Goal: Task Accomplishment & Management: Manage account settings

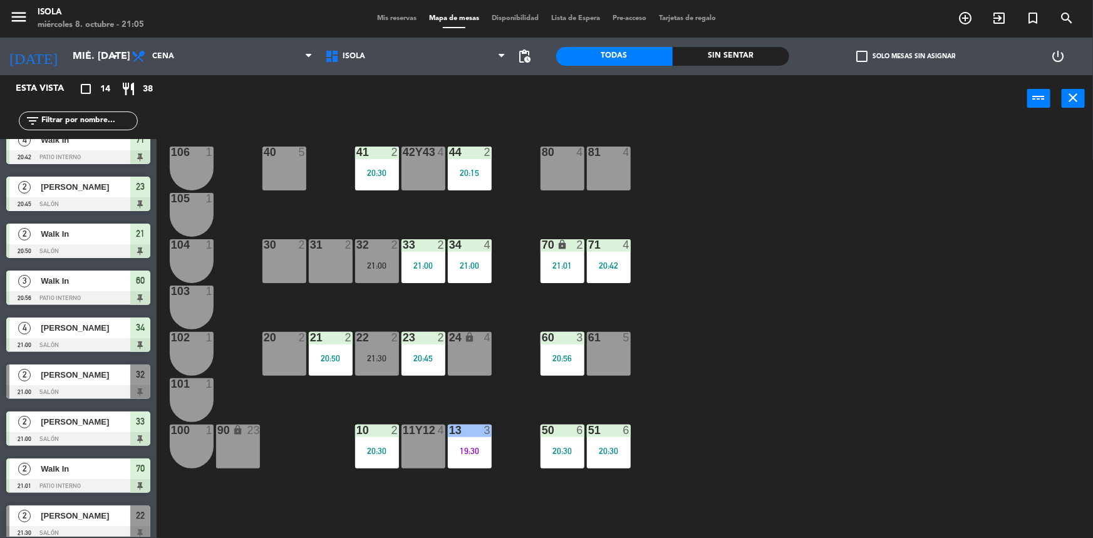
scroll to position [259, 0]
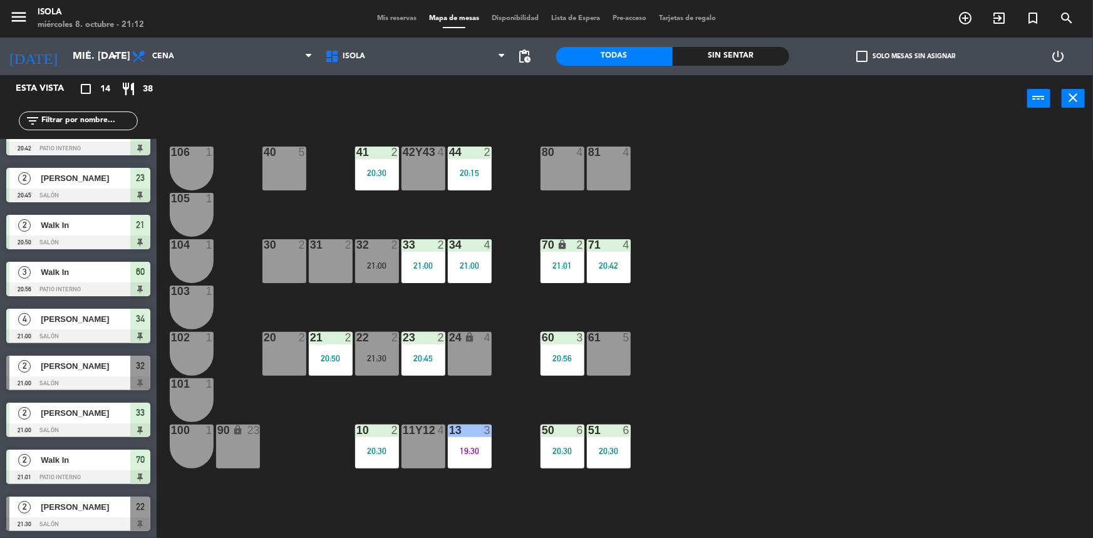
click at [453, 358] on div "24 lock 4" at bounding box center [470, 354] width 44 height 44
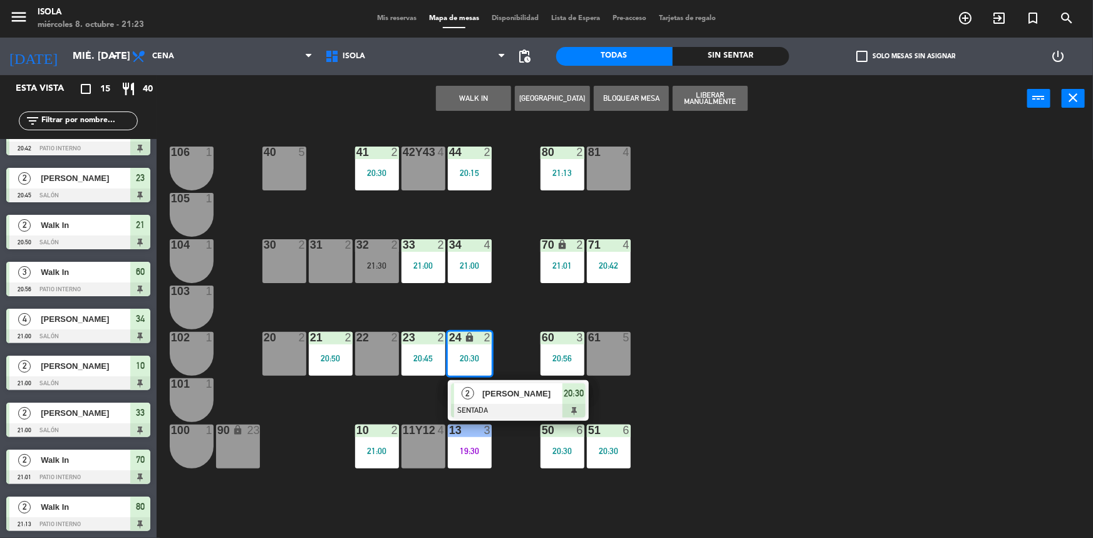
click at [757, 373] on div "40 5 42y43 4 41 2 20:30 44 2 20:15 80 2 21:13 81 4 106 1 105 1 30 2 31 2 32 2 2…" at bounding box center [630, 332] width 926 height 416
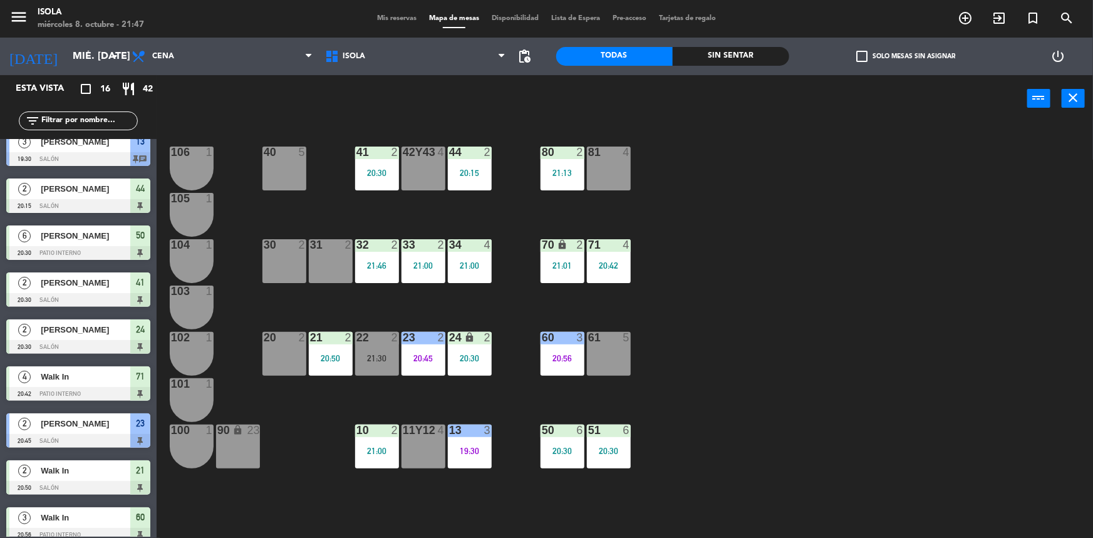
scroll to position [13, 0]
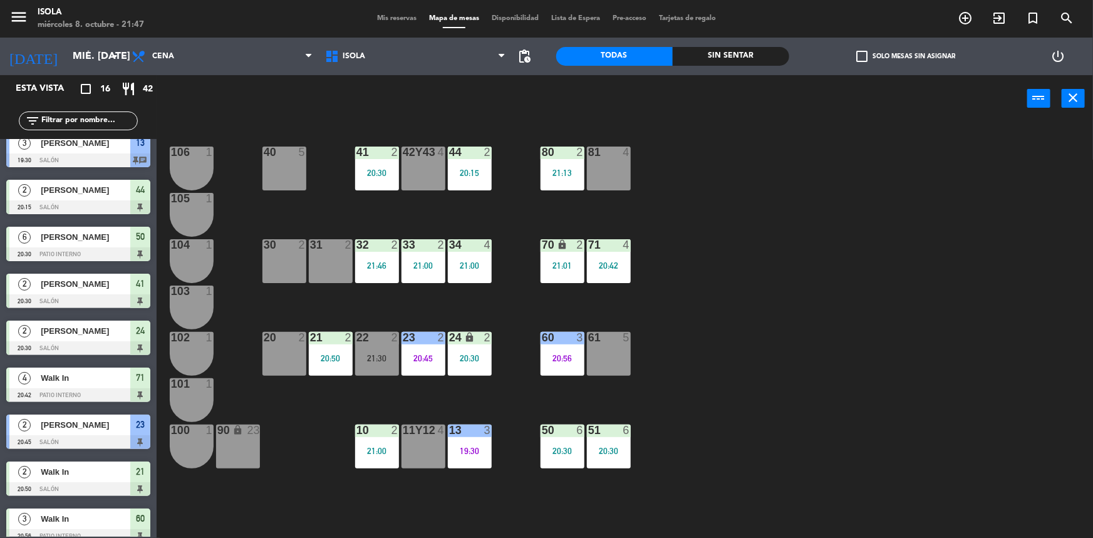
click at [398, 16] on span "Mis reservas" at bounding box center [397, 18] width 52 height 7
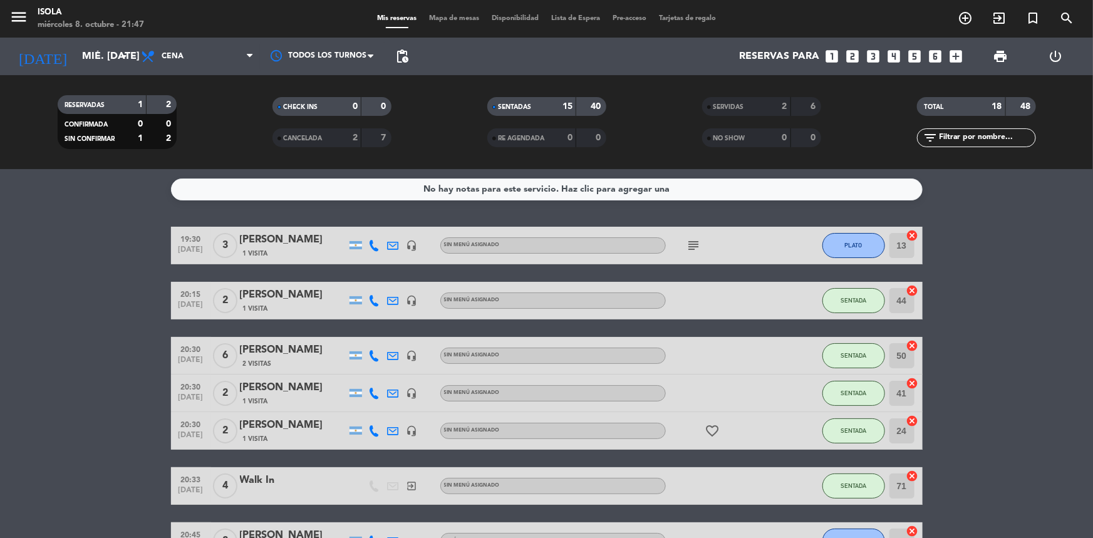
click at [436, 20] on span "Mapa de mesas" at bounding box center [454, 18] width 63 height 7
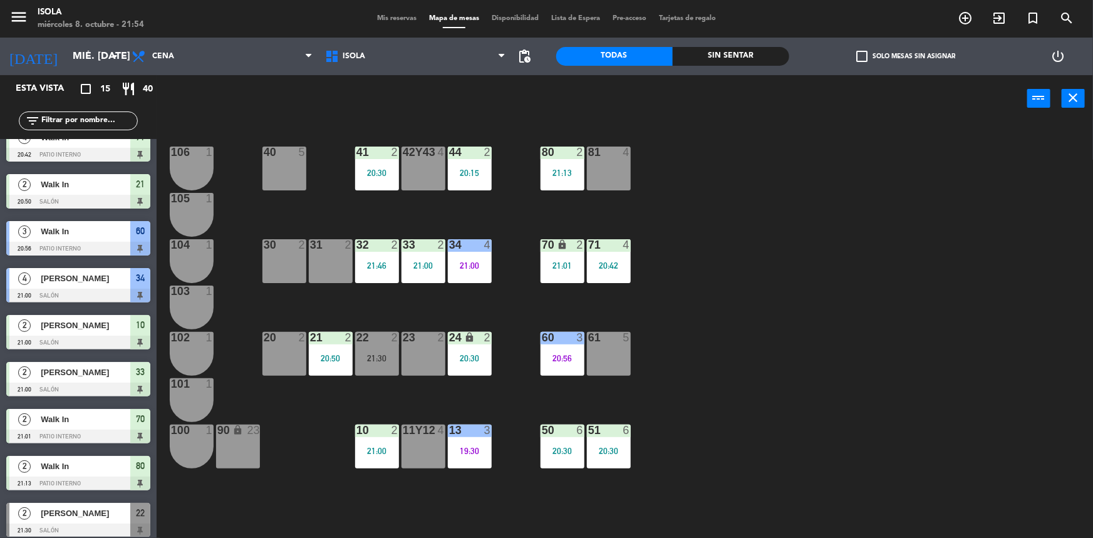
scroll to position [307, 0]
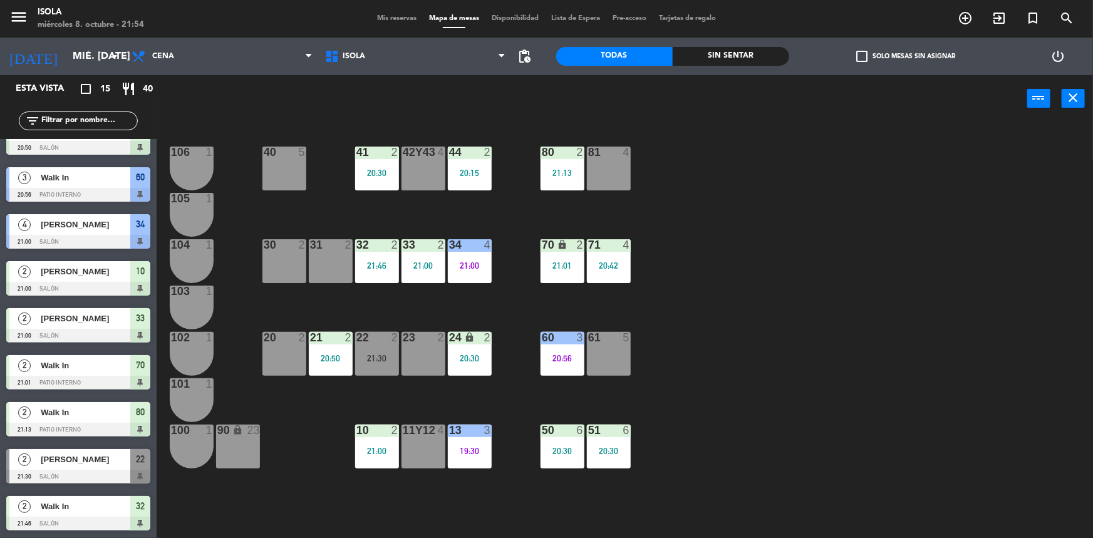
drag, startPoint x: 28, startPoint y: 450, endPoint x: 33, endPoint y: 461, distance: 12.3
click at [32, 457] on div "2 Carla Gorgoroso 21:30 Salón 22" at bounding box center [78, 466] width 157 height 47
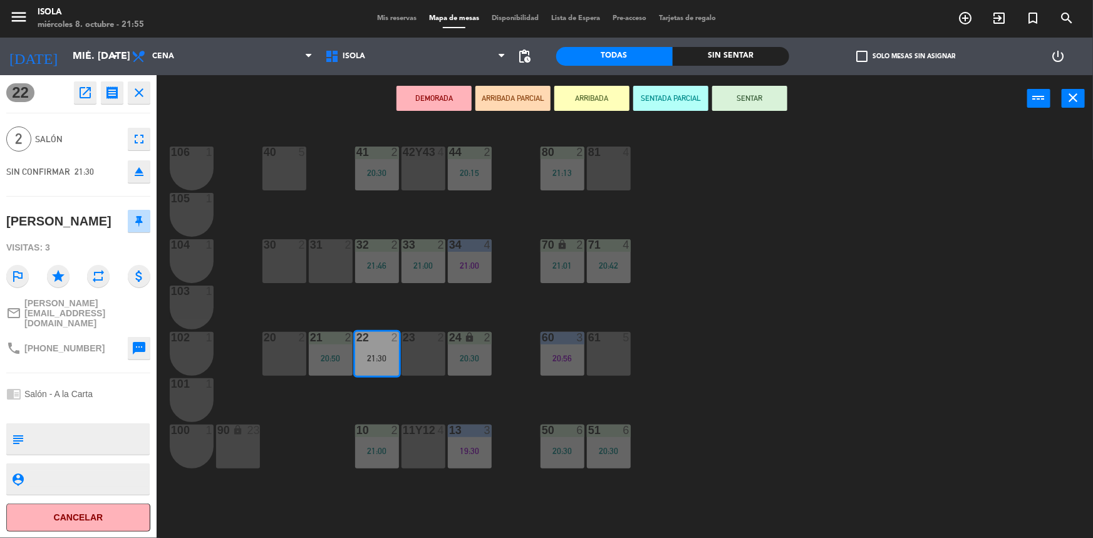
click at [320, 485] on div "40 5 42y43 4 41 2 20:30 44 2 20:15 80 2 21:13 81 4 106 1 105 1 30 2 31 2 32 2 2…" at bounding box center [630, 332] width 926 height 416
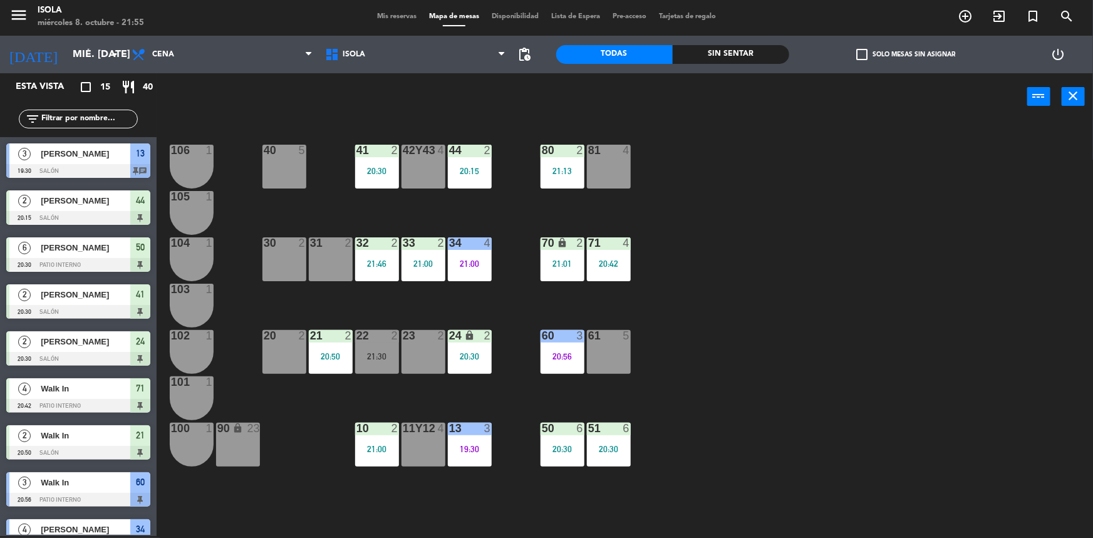
scroll to position [158, 0]
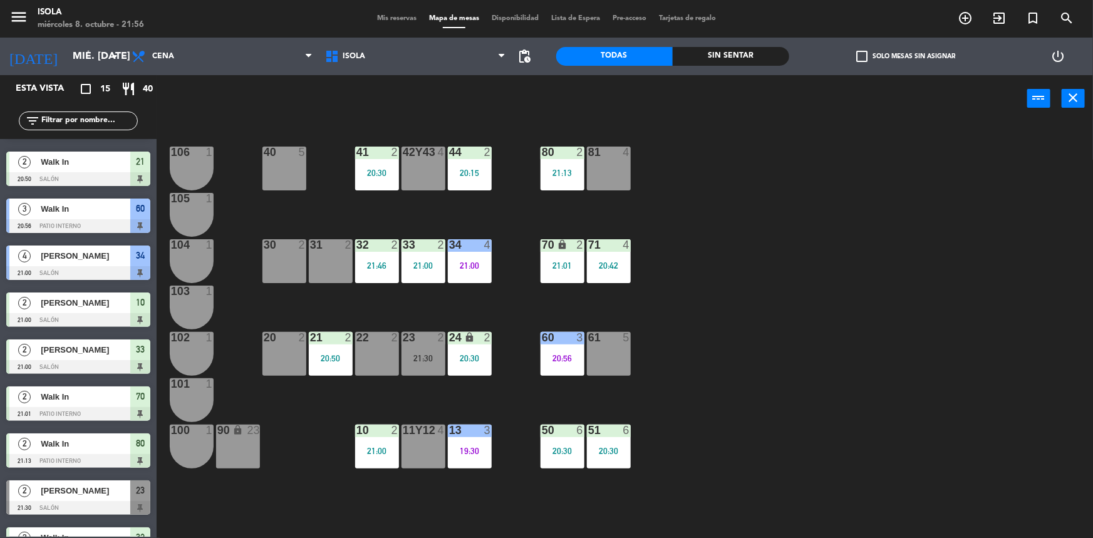
scroll to position [307, 0]
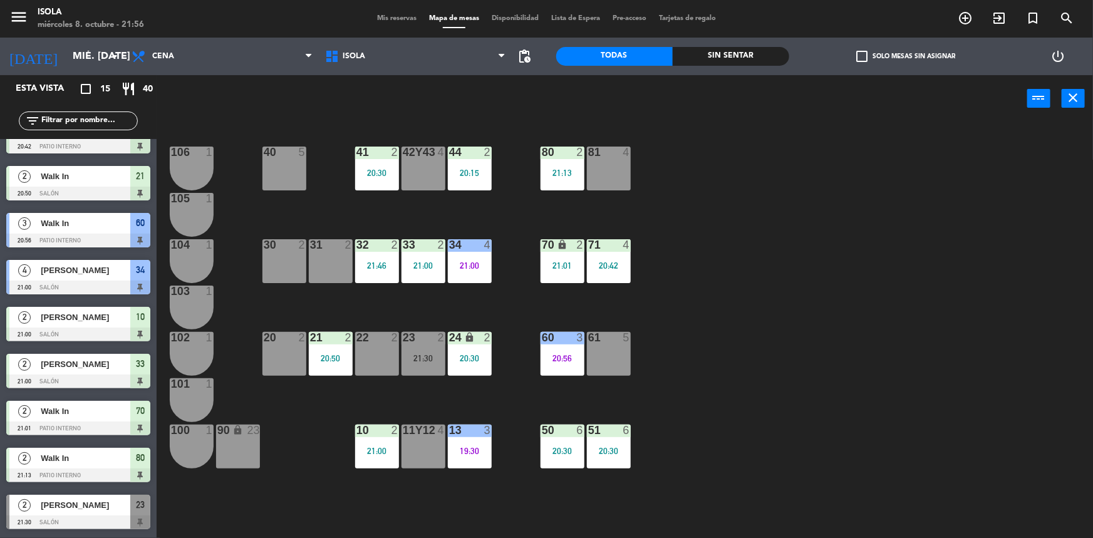
scroll to position [307, 0]
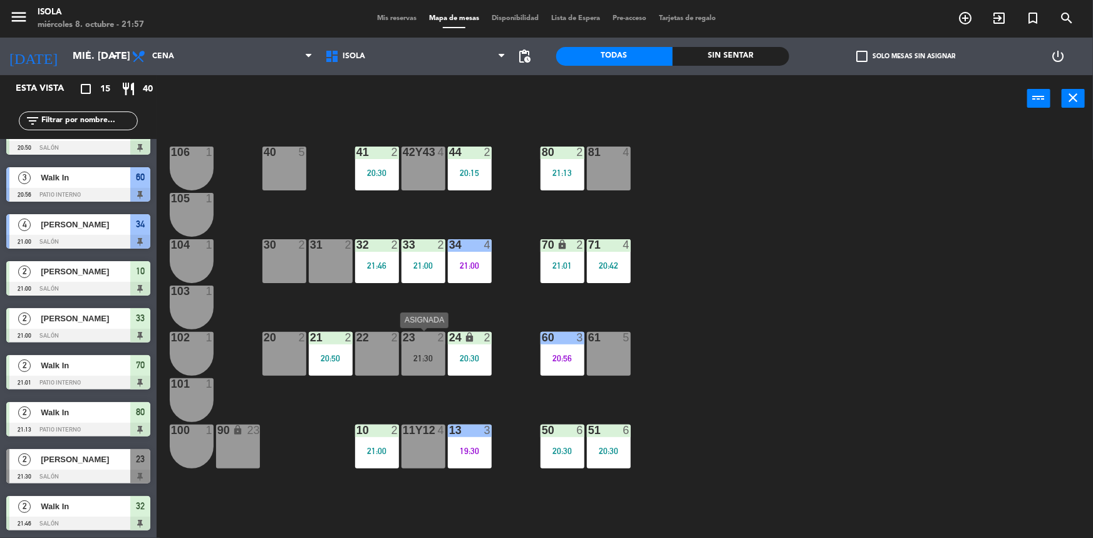
click at [417, 372] on div "23 2 21:30" at bounding box center [424, 354] width 44 height 44
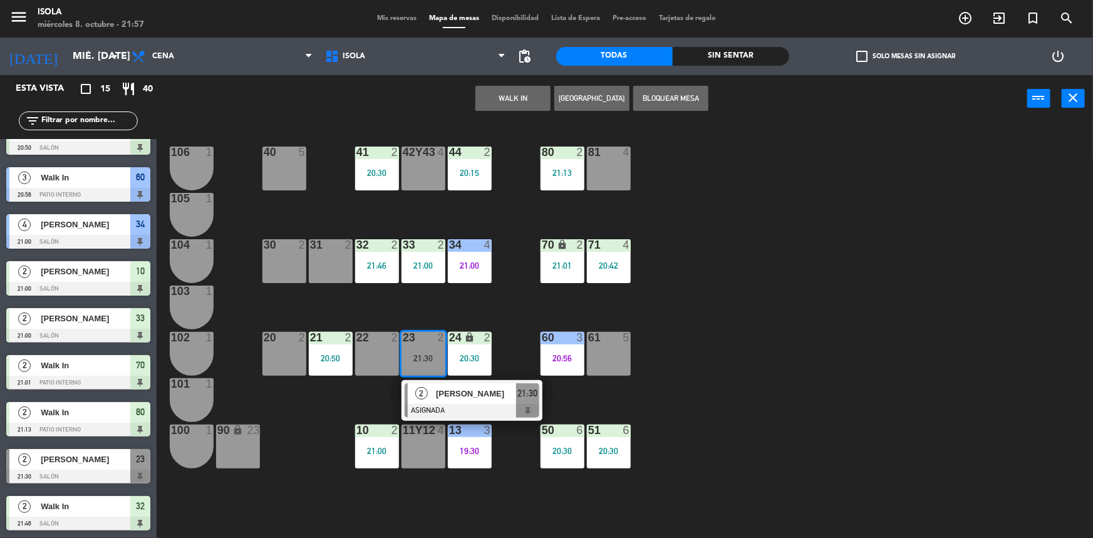
click at [672, 405] on div "40 5 42y43 4 41 2 20:30 44 2 20:15 80 2 21:13 81 4 106 1 105 1 30 2 31 2 32 2 2…" at bounding box center [630, 332] width 926 height 416
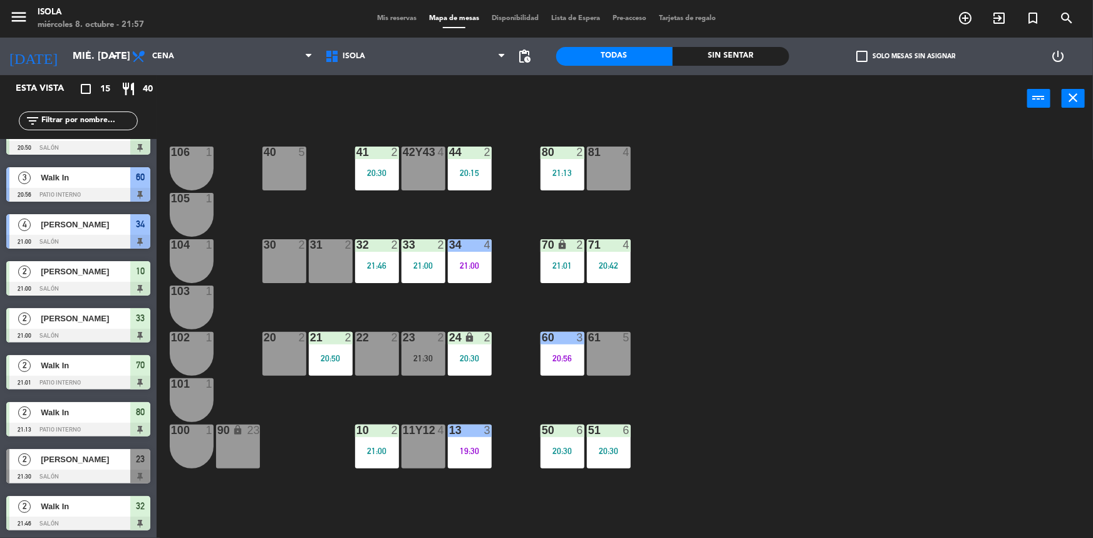
click at [833, 295] on div "40 5 42y43 4 41 2 20:30 44 2 20:15 80 2 21:13 81 4 106 1 105 1 30 2 31 2 32 2 2…" at bounding box center [630, 332] width 926 height 416
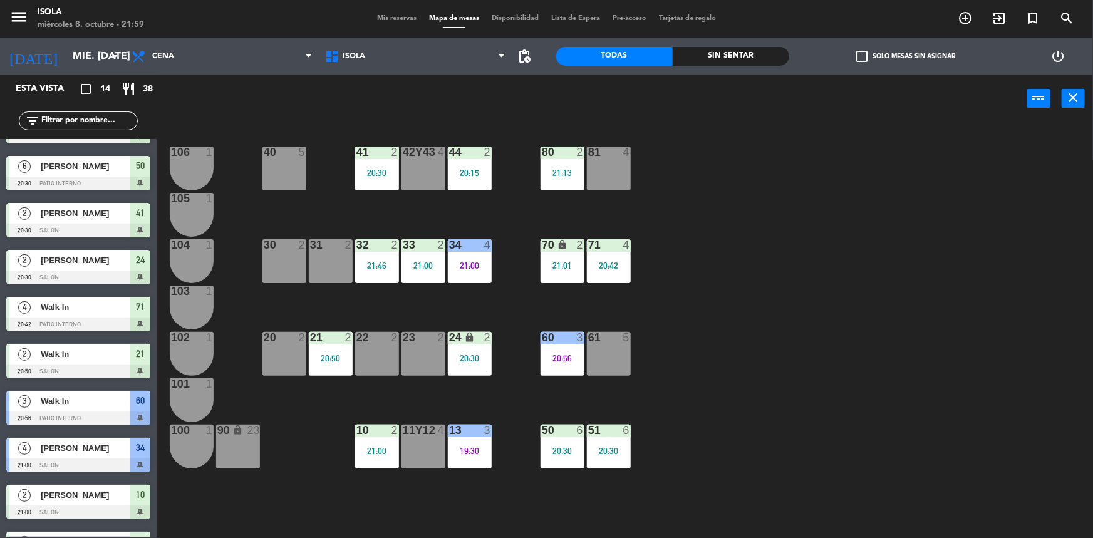
scroll to position [259, 0]
